Goal: Find specific page/section: Find specific page/section

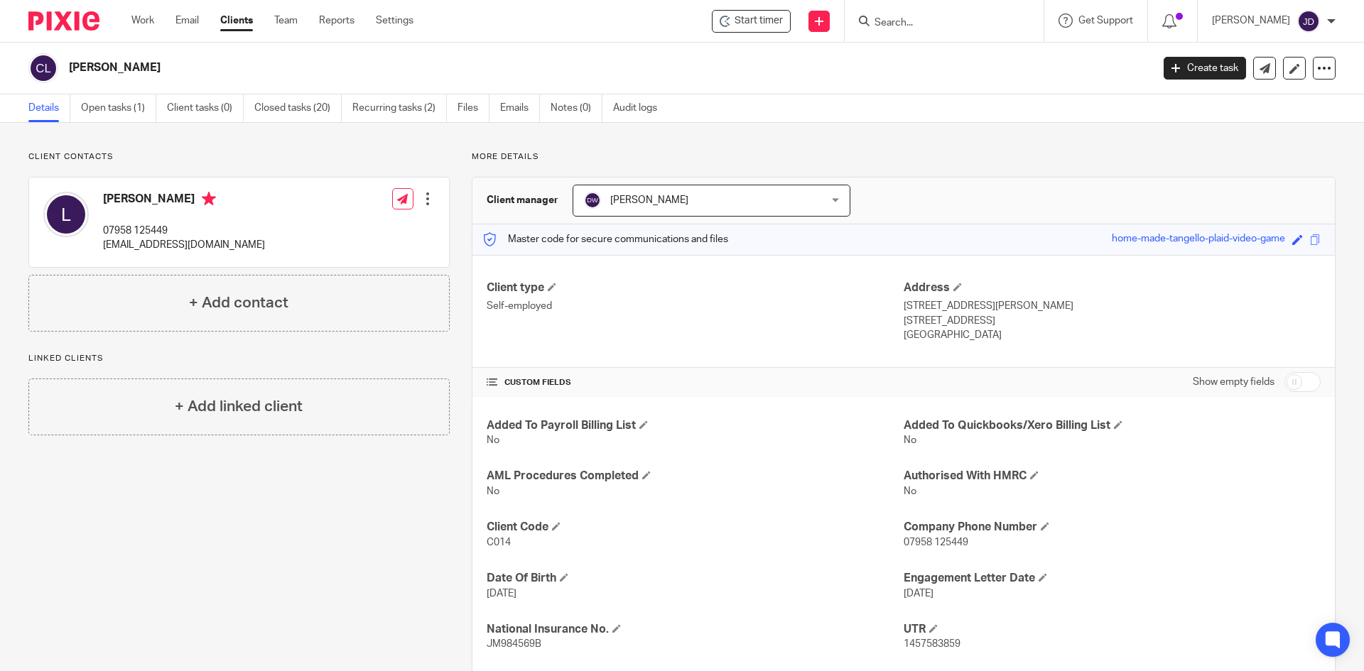
click at [952, 17] on input "Search" at bounding box center [937, 23] width 128 height 13
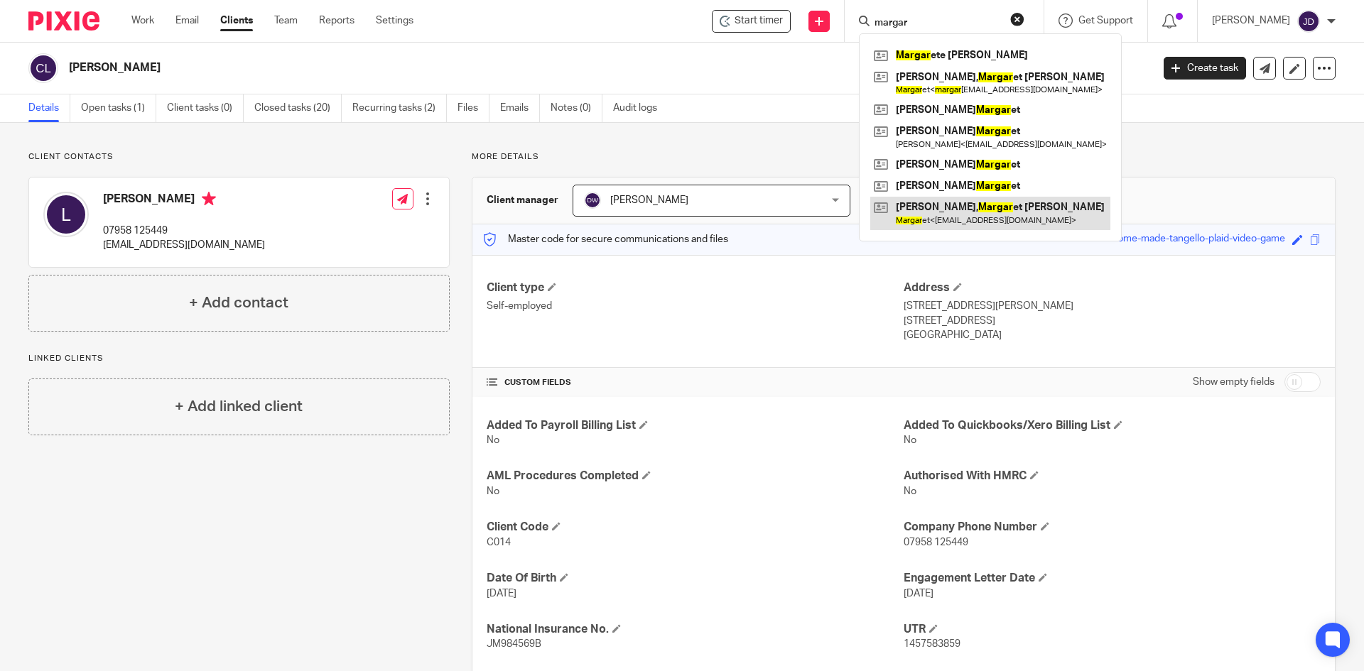
type input "margar"
click at [991, 205] on link at bounding box center [990, 213] width 240 height 33
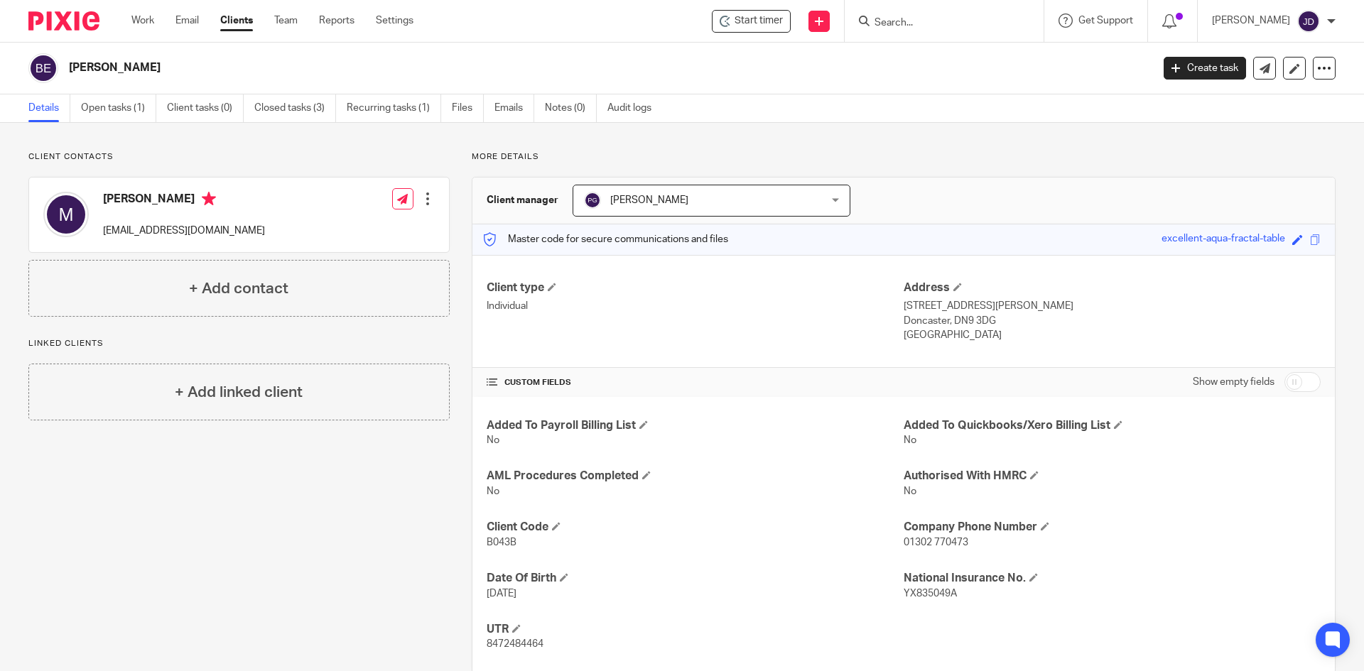
click at [910, 17] on input "Search" at bounding box center [937, 23] width 128 height 13
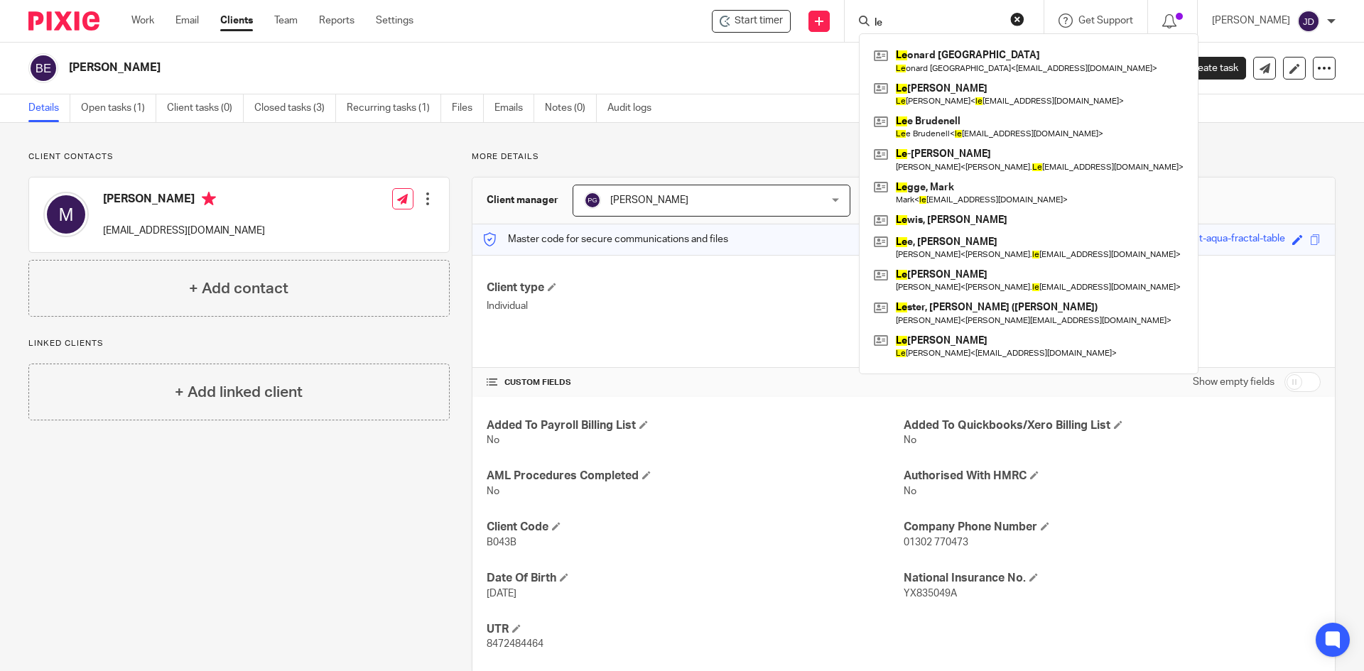
type input "l"
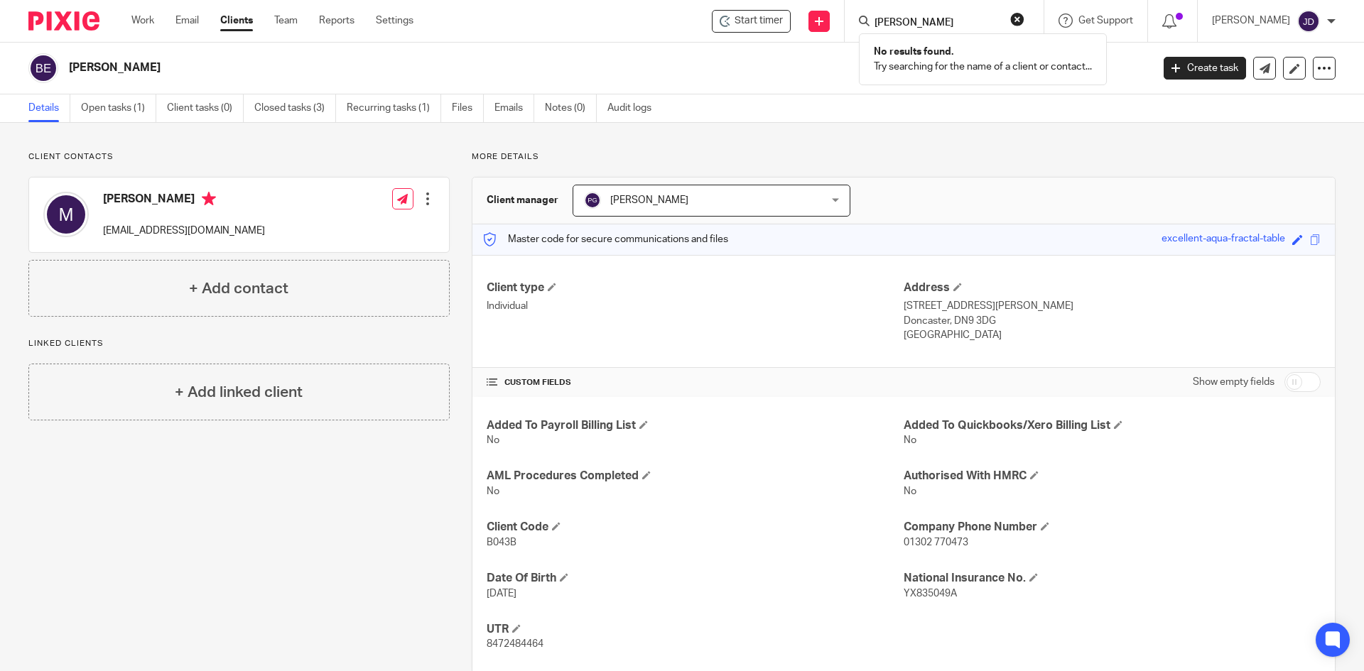
type input "andrew le"
click at [1025, 12] on button "reset" at bounding box center [1017, 19] width 14 height 14
click at [978, 21] on input "Search" at bounding box center [937, 23] width 128 height 13
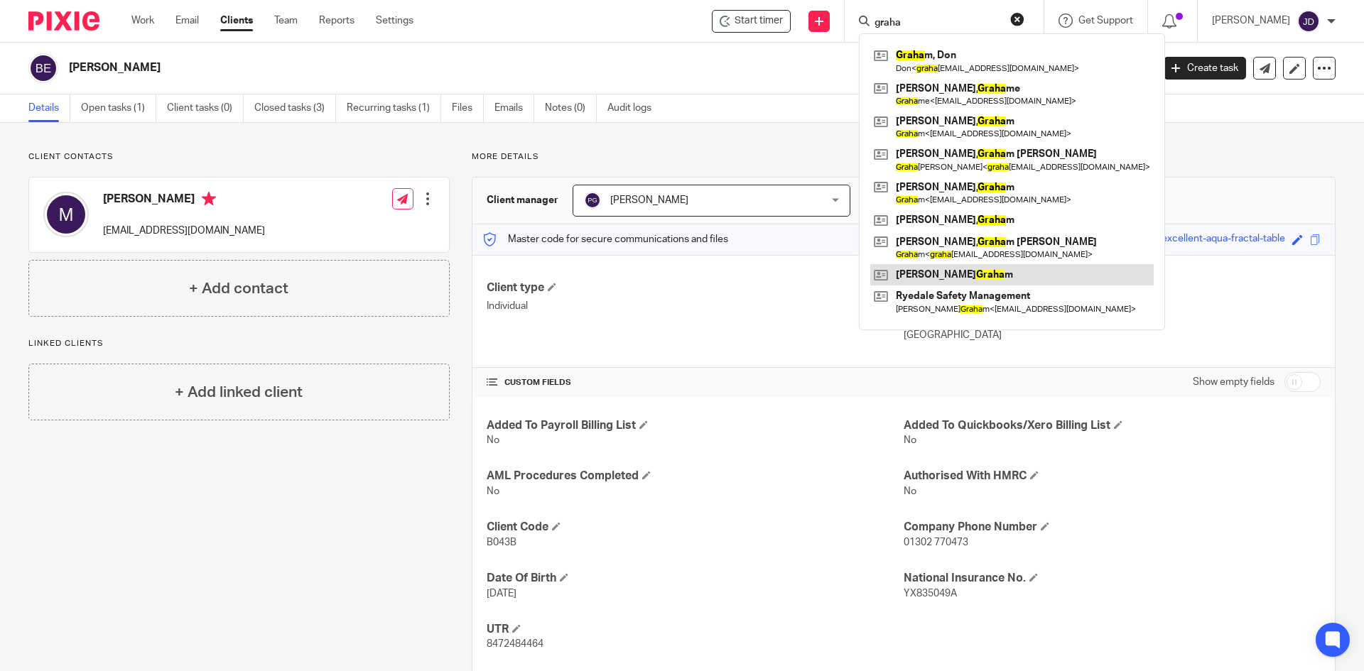
type input "graha"
click at [968, 274] on link at bounding box center [1011, 274] width 283 height 21
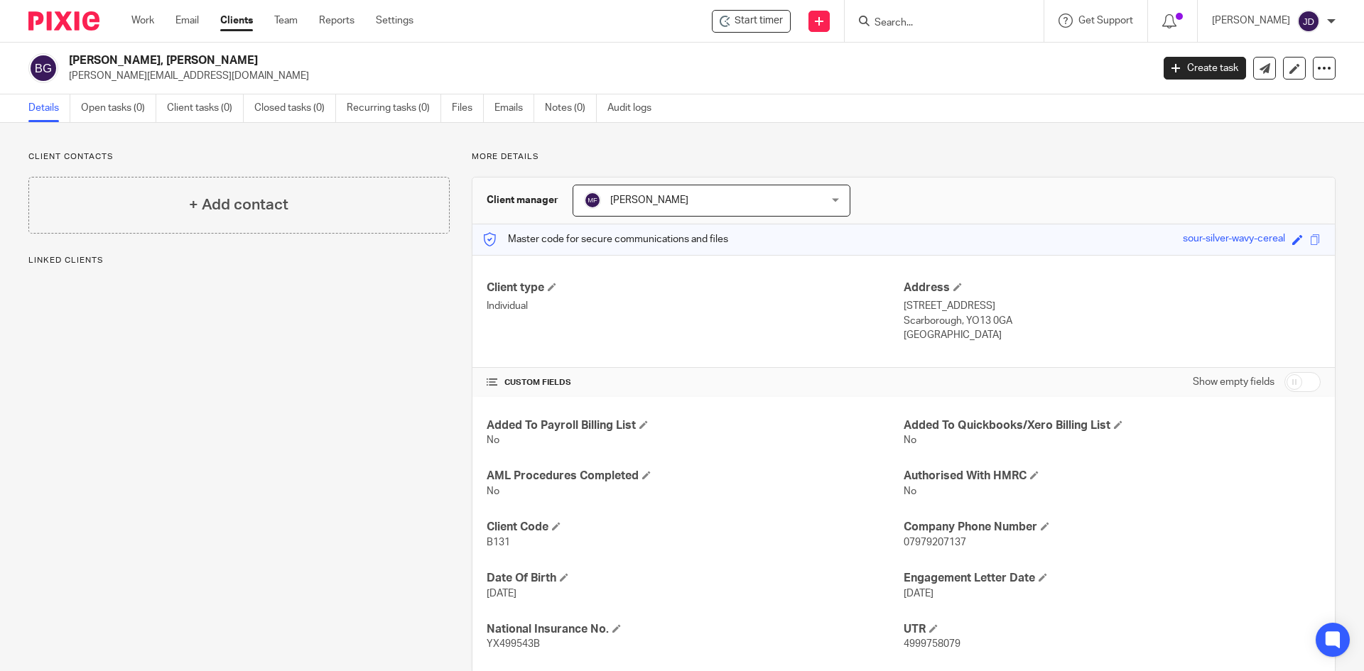
click at [903, 187] on div "Client manager Mick Fisher Mick Fisher Dominic Watkins Jack Drydale Jithin Raj …" at bounding box center [903, 201] width 863 height 47
click at [517, 108] on link "Emails" at bounding box center [515, 108] width 40 height 28
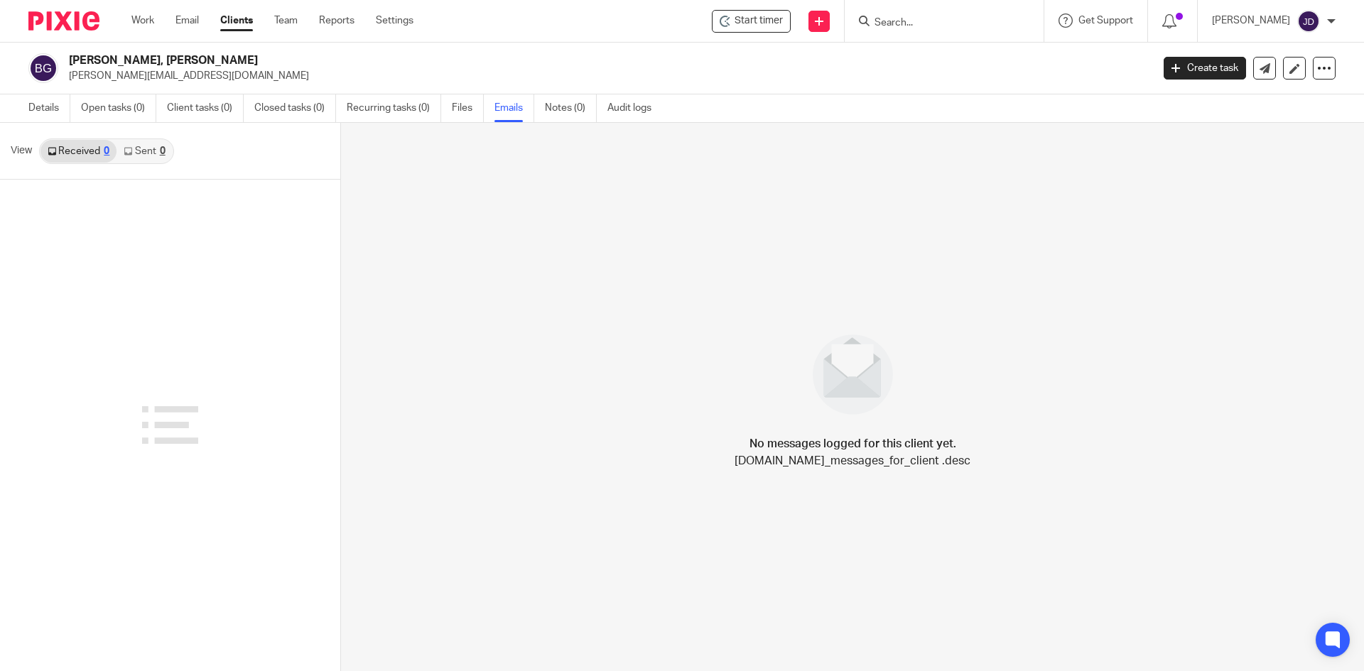
click at [130, 145] on link "Sent 0" at bounding box center [144, 151] width 55 height 23
click at [91, 147] on link "Received 0" at bounding box center [78, 151] width 76 height 23
click at [34, 103] on link "Details" at bounding box center [49, 108] width 42 height 28
